Goal: Communication & Community: Answer question/provide support

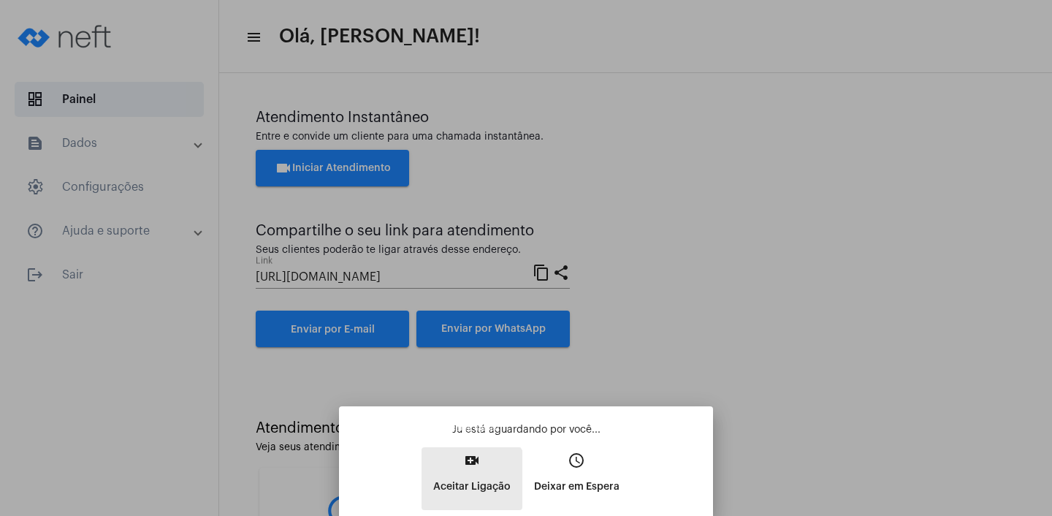
click at [469, 479] on p "Aceitar Ligação" at bounding box center [471, 486] width 77 height 26
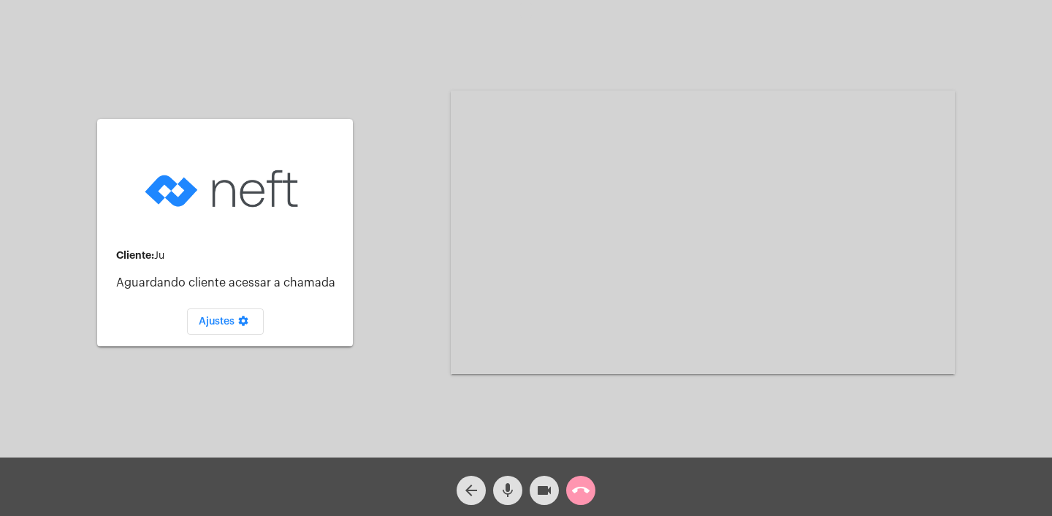
click at [471, 471] on div "arrow_back" at bounding box center [471, 486] width 37 height 37
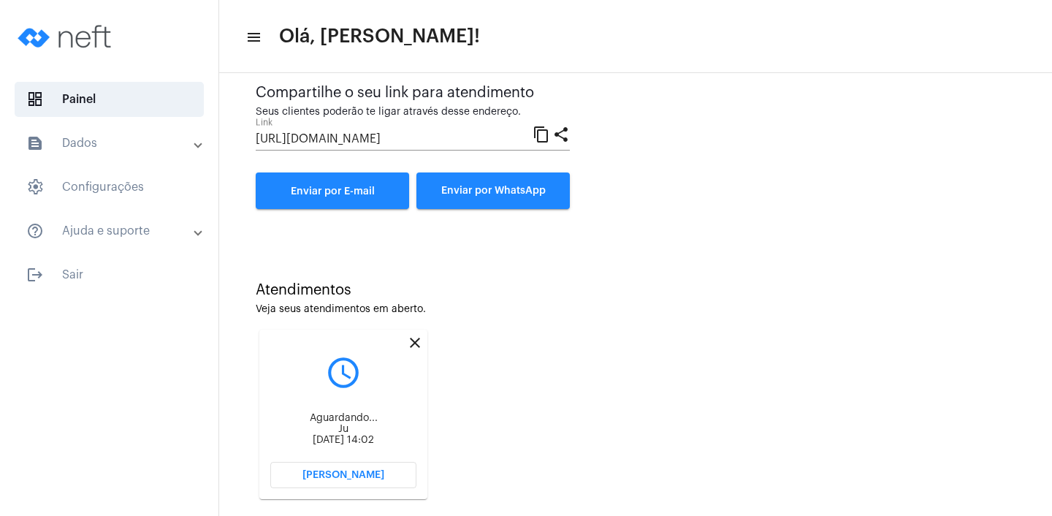
scroll to position [163, 0]
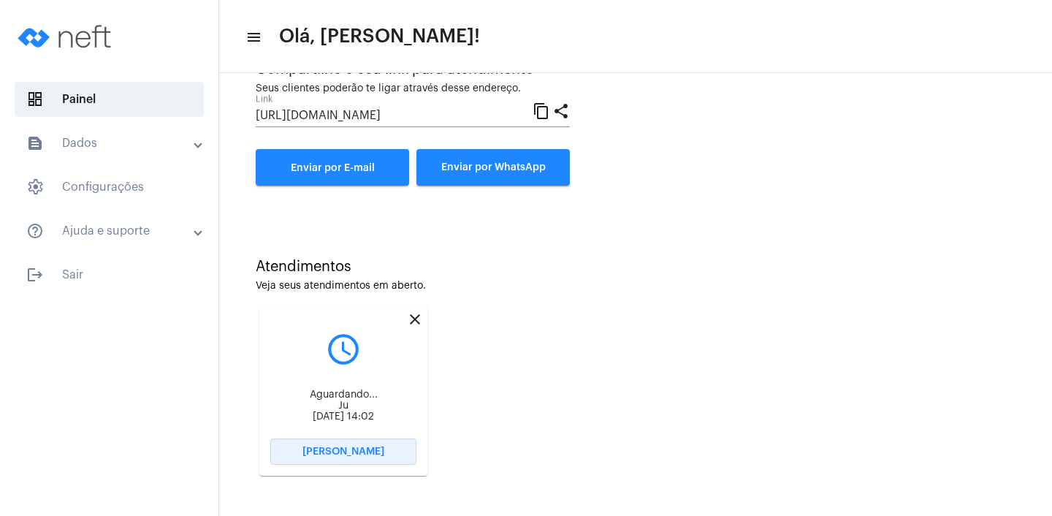
click at [348, 451] on span "[PERSON_NAME]" at bounding box center [343, 451] width 82 height 10
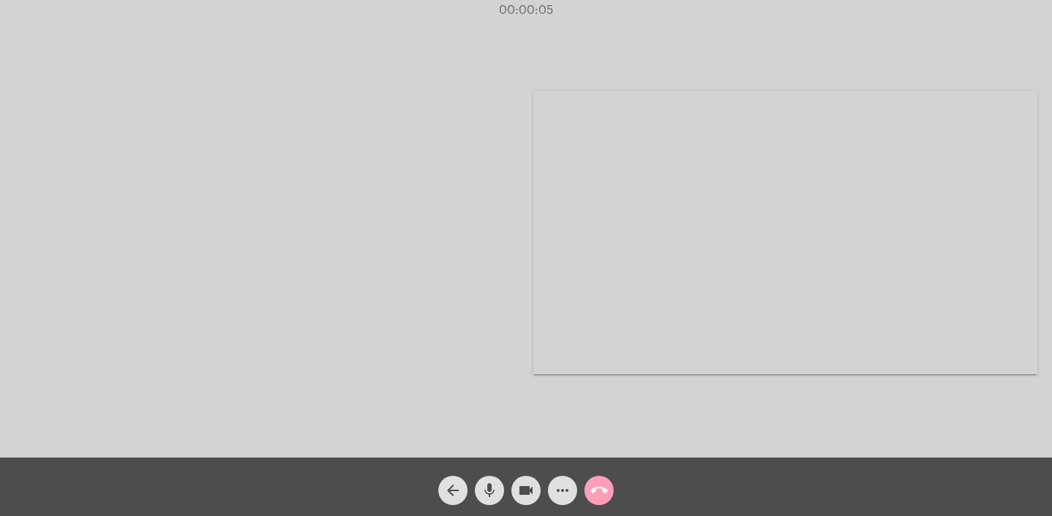
click at [600, 492] on mat-icon "call_end" at bounding box center [599, 490] width 18 height 18
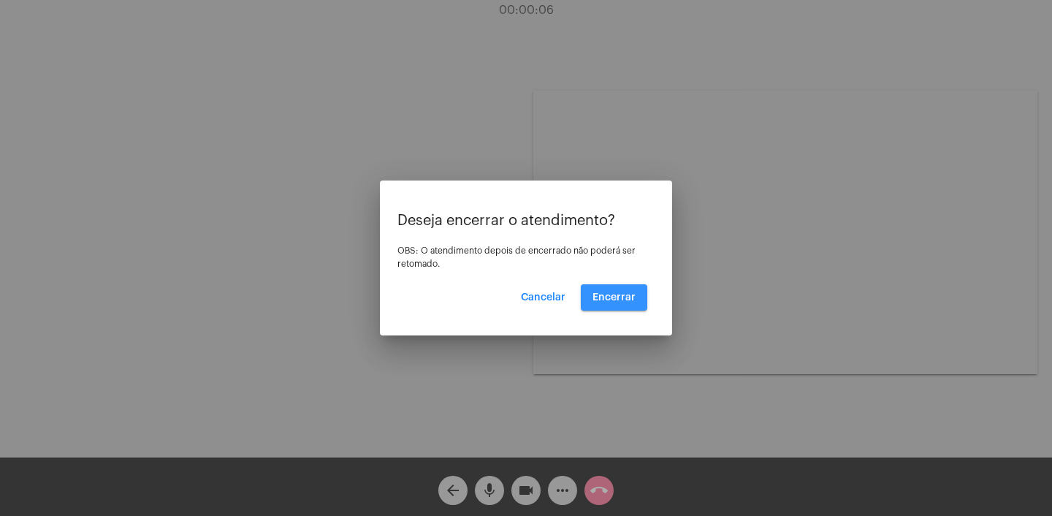
click at [619, 292] on span "Encerrar" at bounding box center [613, 297] width 43 height 10
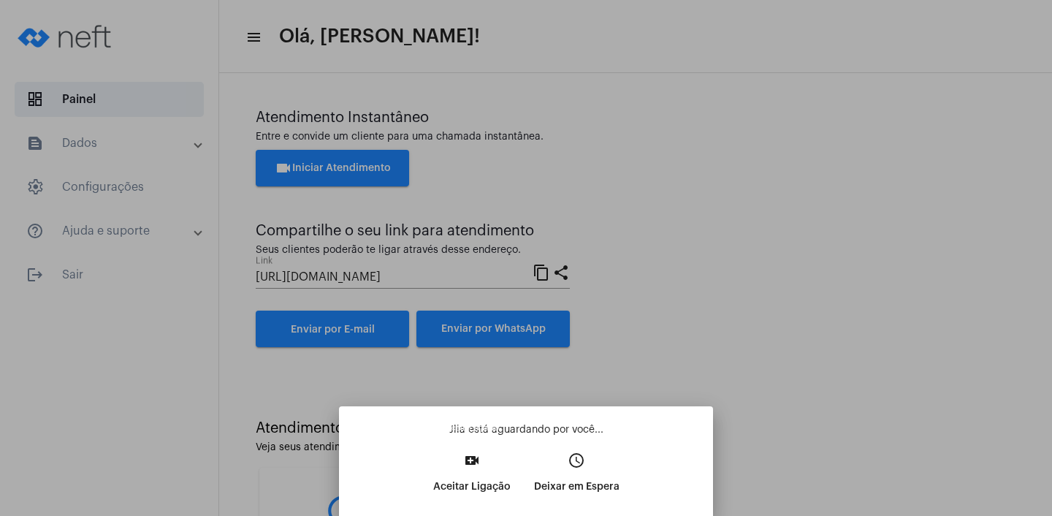
click at [452, 482] on p "Aceitar Ligação" at bounding box center [471, 486] width 77 height 26
